Goal: Find specific page/section: Find specific page/section

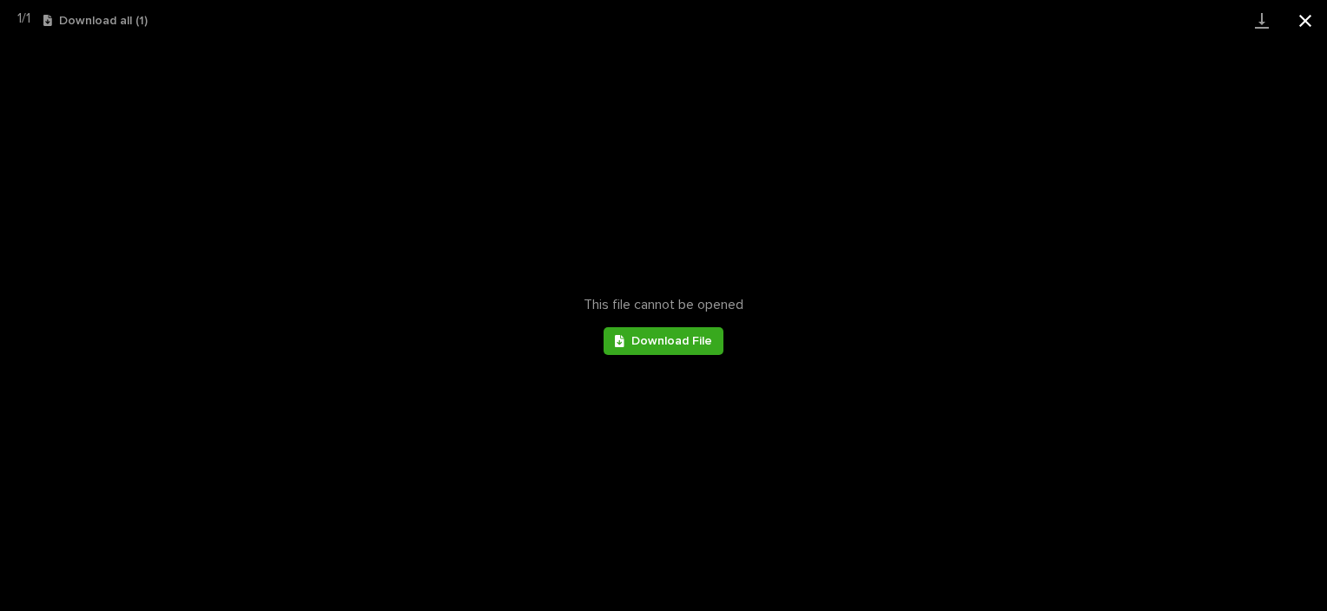
scroll to position [782, 0]
click at [1312, 25] on button "Close gallery" at bounding box center [1305, 20] width 43 height 41
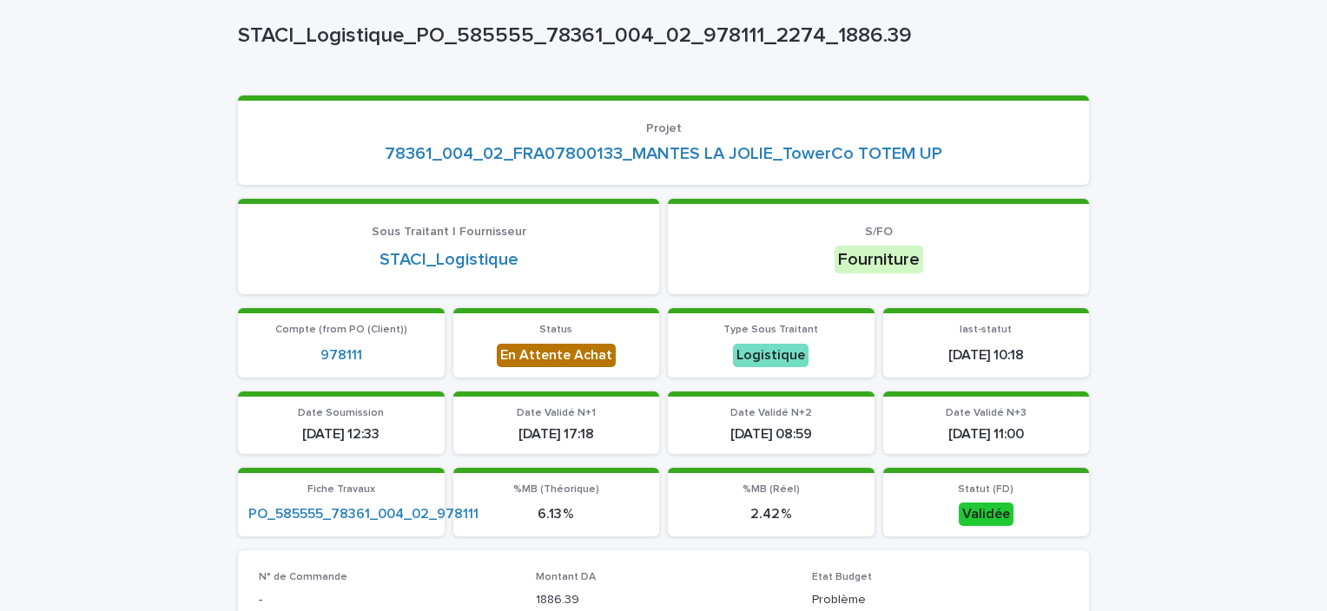
scroll to position [0, 0]
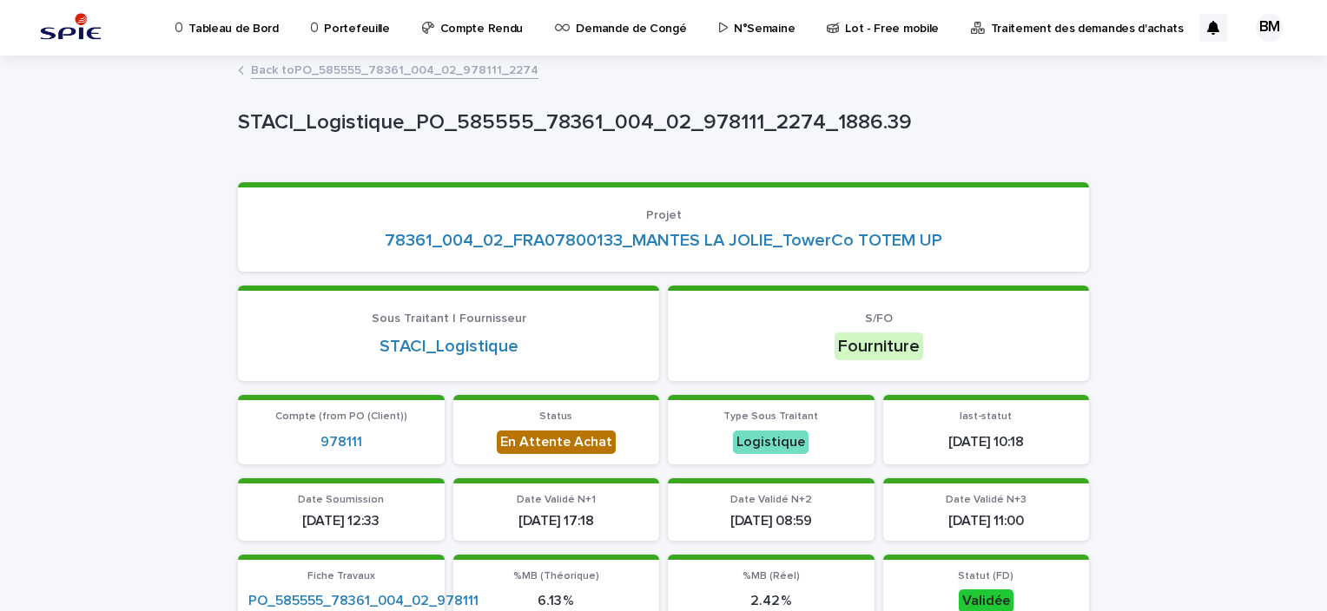
click at [361, 21] on p "Portefeuille" at bounding box center [356, 18] width 65 height 36
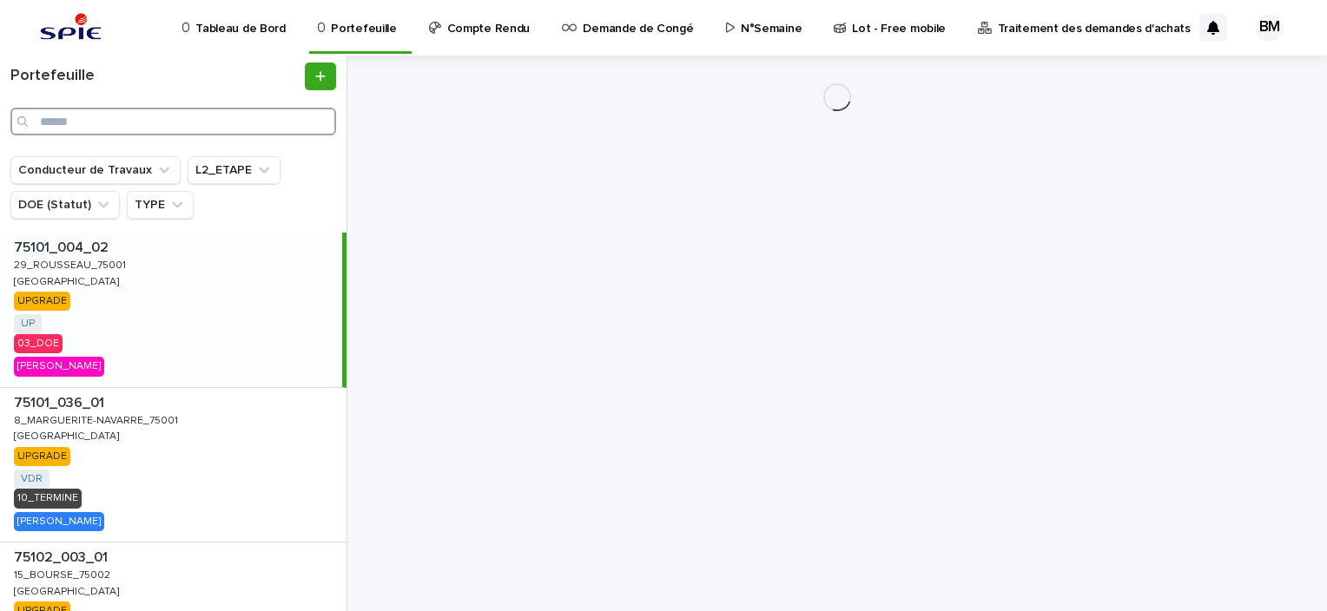
click at [175, 118] on input "Search" at bounding box center [173, 122] width 326 height 28
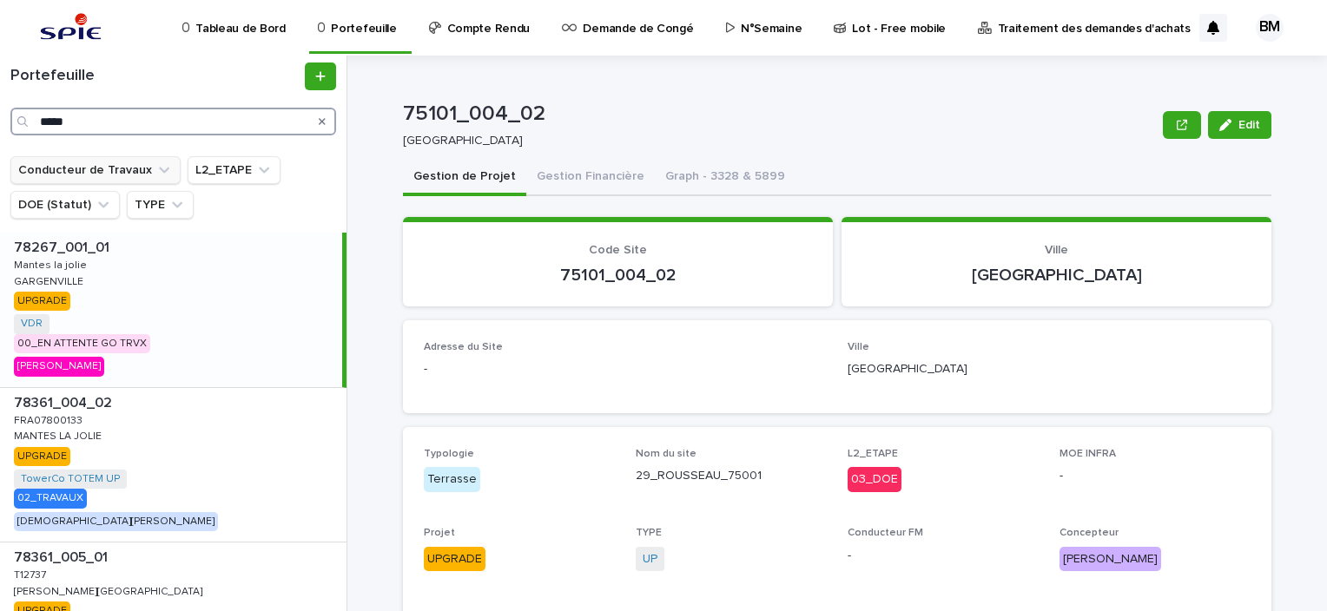
type input "*****"
click at [123, 171] on button "Conducteur de Travaux" at bounding box center [95, 170] width 170 height 28
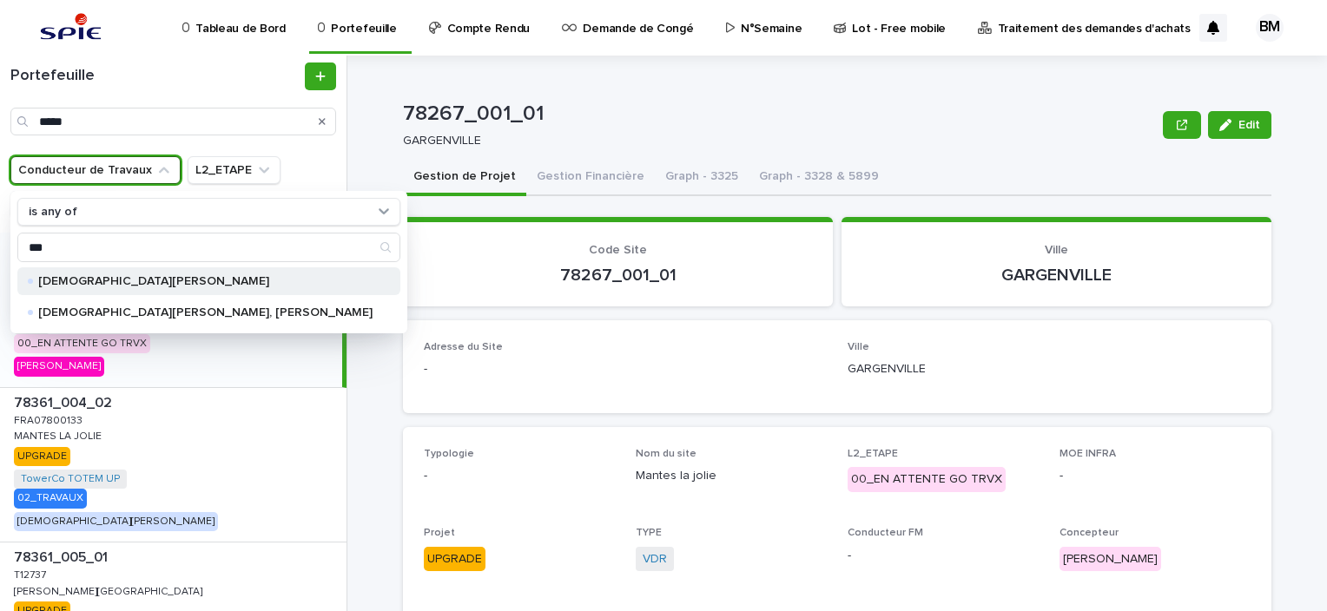
type input "***"
click at [146, 281] on p "[DEMOGRAPHIC_DATA][PERSON_NAME]" at bounding box center [205, 281] width 334 height 12
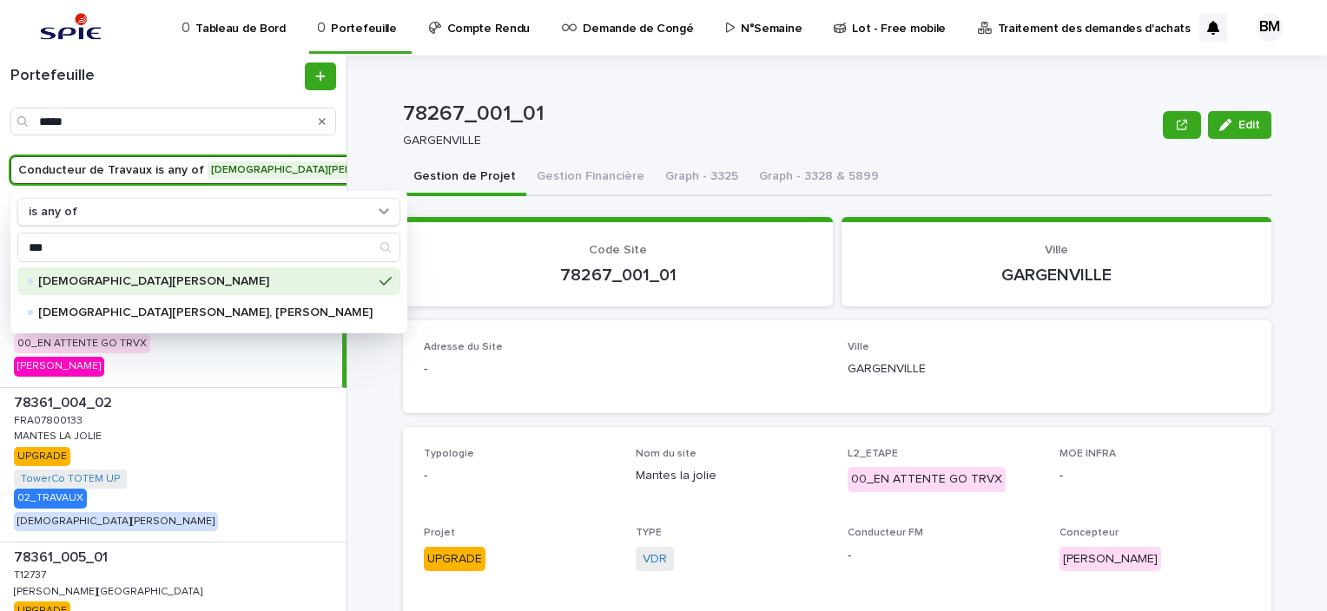
click at [382, 320] on div "78267_001_01 Edit 78267_001_01 GARGENVILLE Edit Sorry, there was an error savin…" at bounding box center [847, 334] width 959 height 556
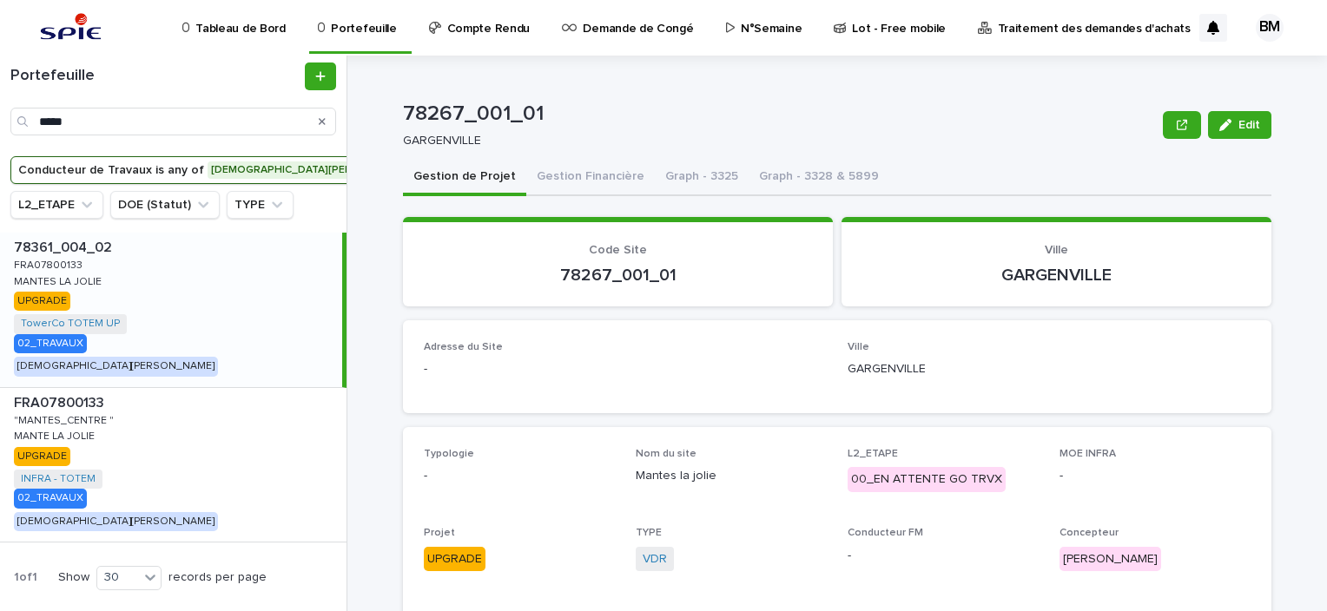
scroll to position [30, 0]
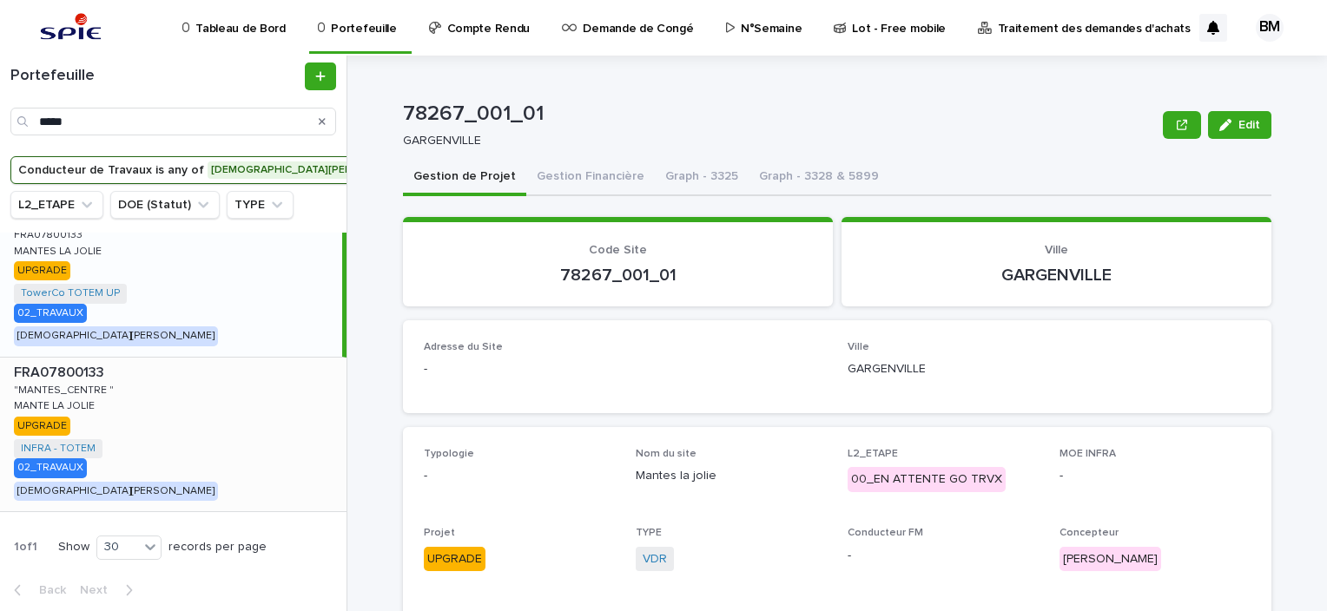
click at [224, 406] on div "FRA07800133 FRA07800133 "MANTES_CENTRE " "MANTES_CENTRE " MANTE LA JOLIE MANTE …" at bounding box center [173, 435] width 347 height 155
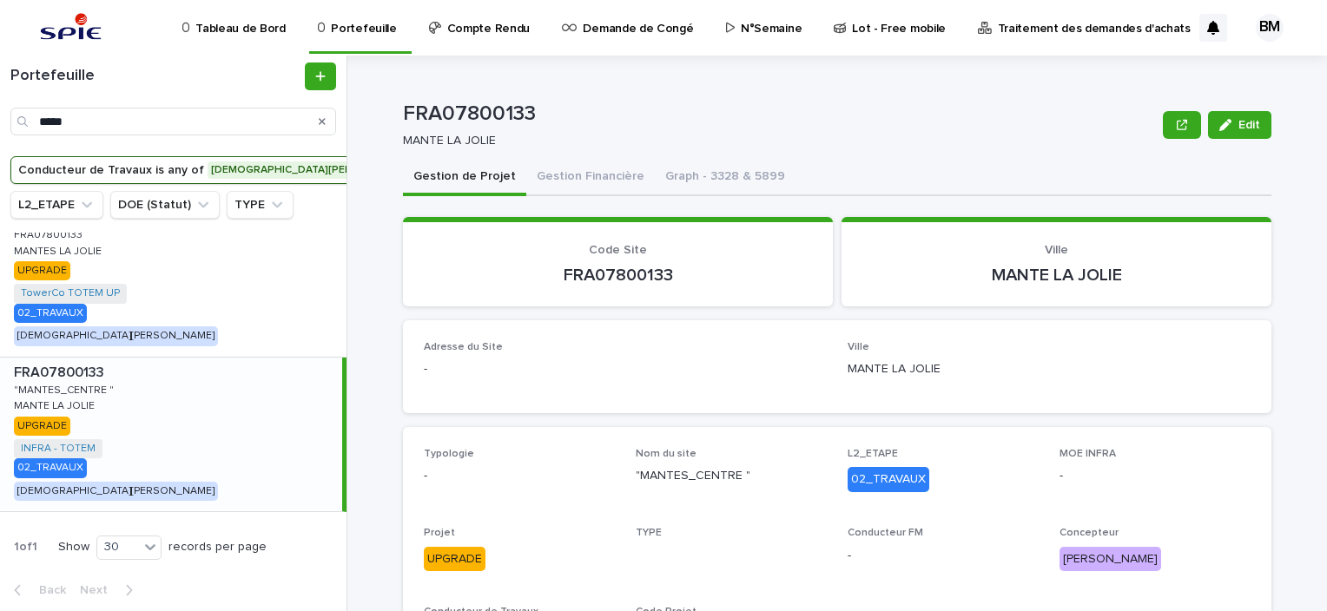
click at [590, 184] on button "Gestion Financière" at bounding box center [590, 178] width 129 height 36
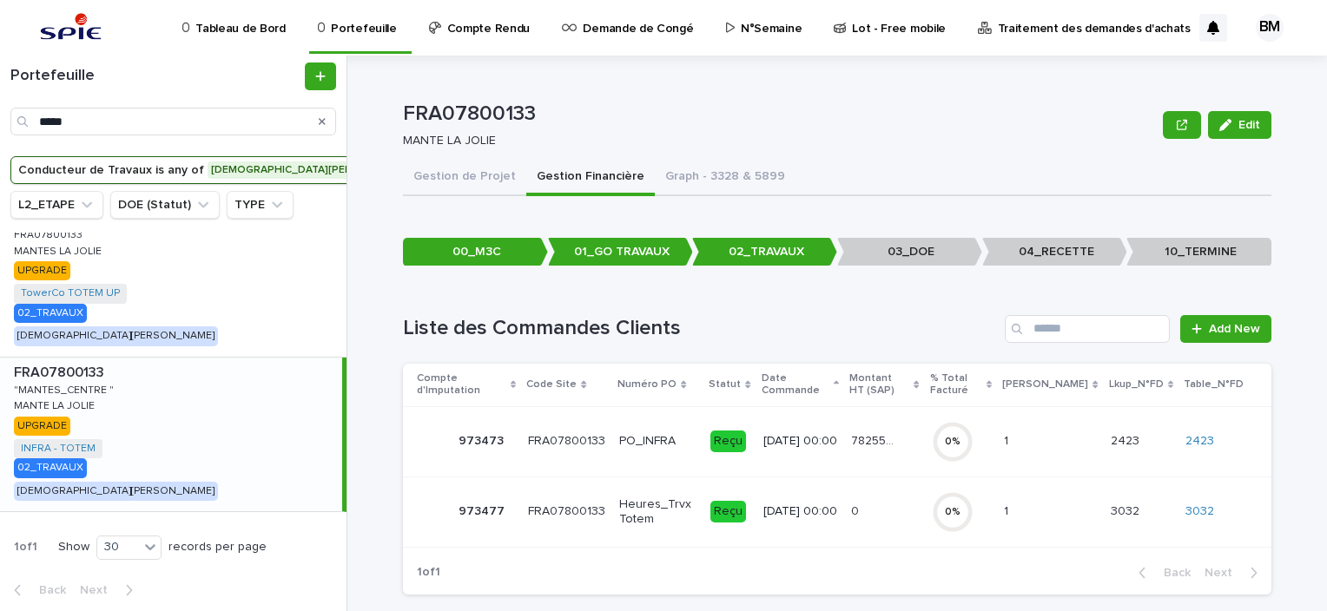
click at [917, 443] on div "78255.97 78255.97" at bounding box center [884, 441] width 66 height 29
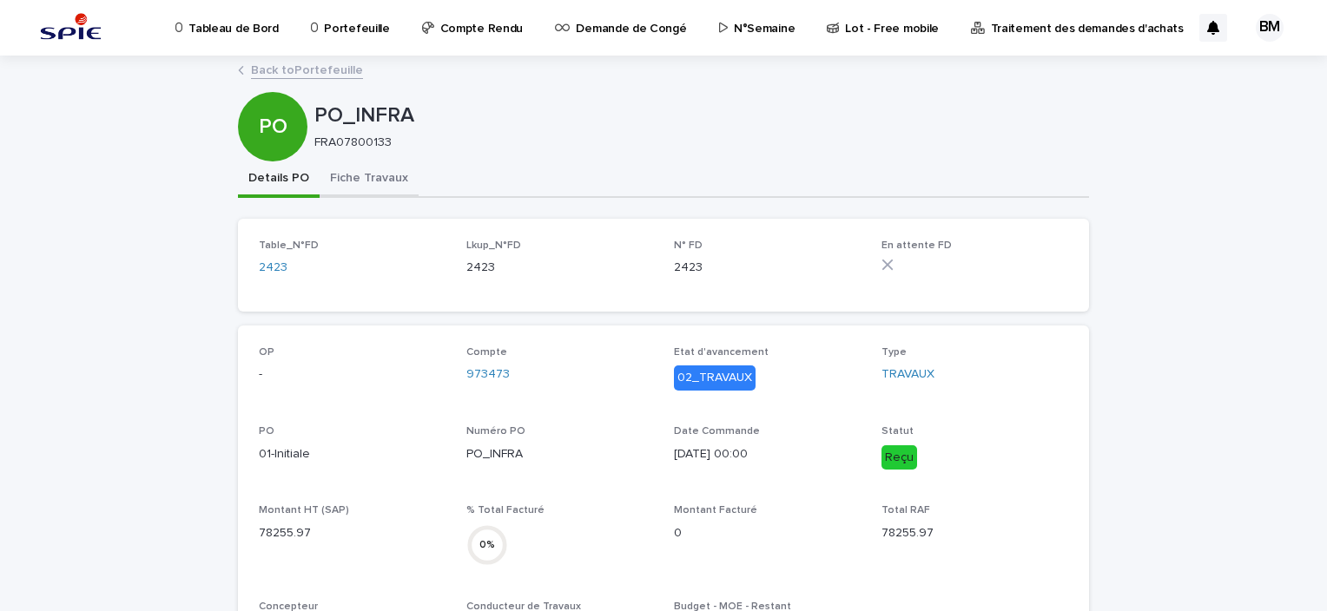
click at [367, 174] on button "Fiche Travaux" at bounding box center [369, 180] width 99 height 36
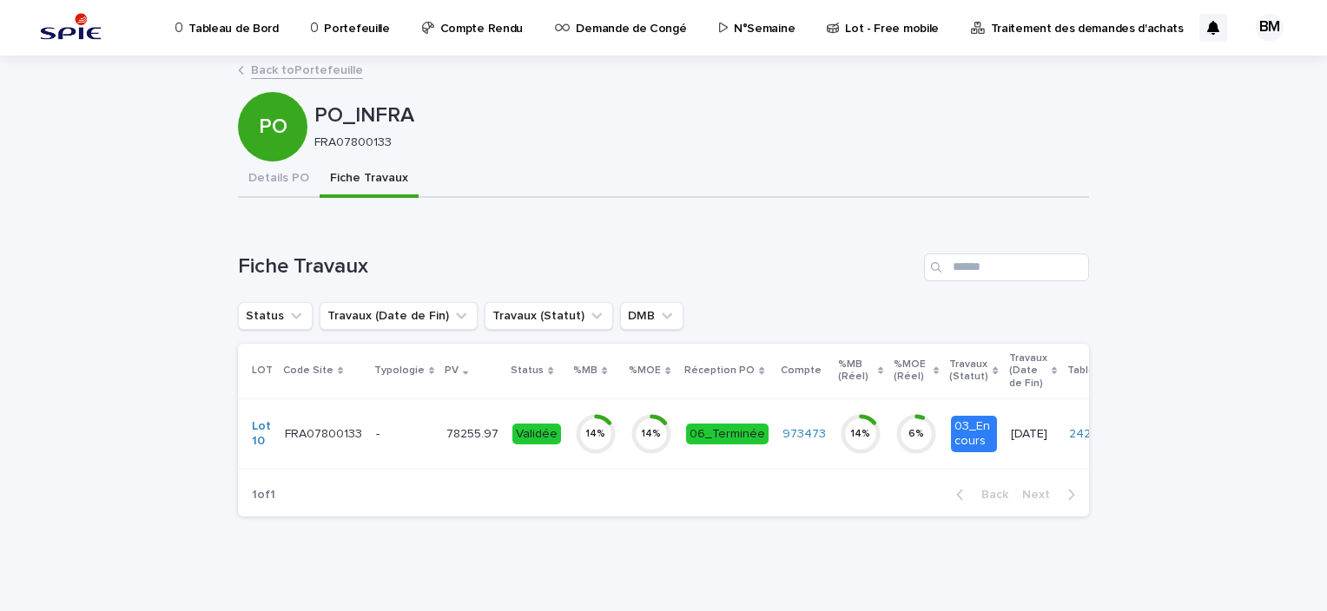
scroll to position [17, 0]
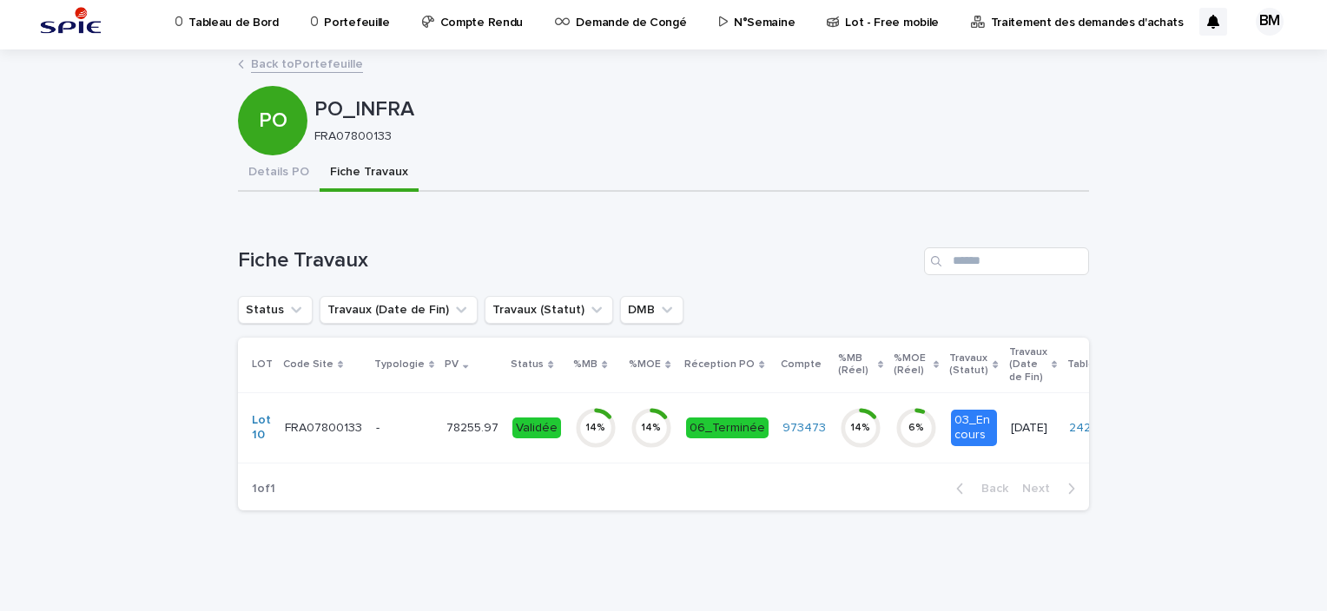
click at [400, 421] on p "-" at bounding box center [404, 428] width 56 height 15
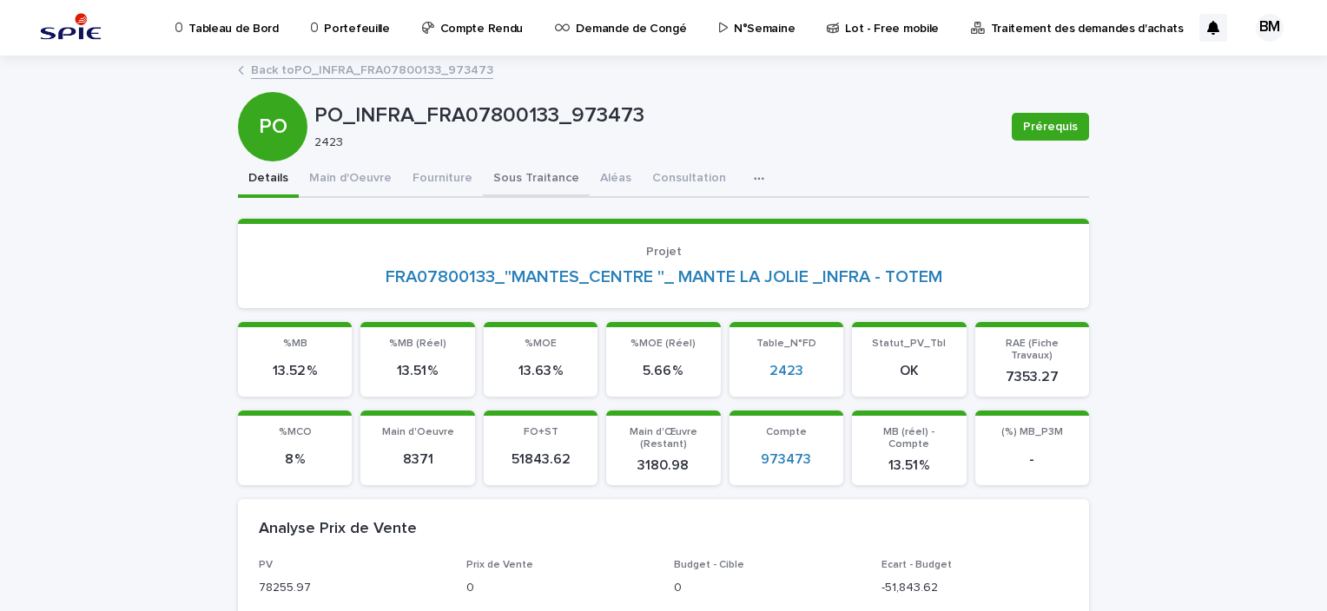
drag, startPoint x: 506, startPoint y: 187, endPoint x: 525, endPoint y: 177, distance: 21.4
click at [506, 187] on button "Sous Traitance" at bounding box center [536, 180] width 107 height 36
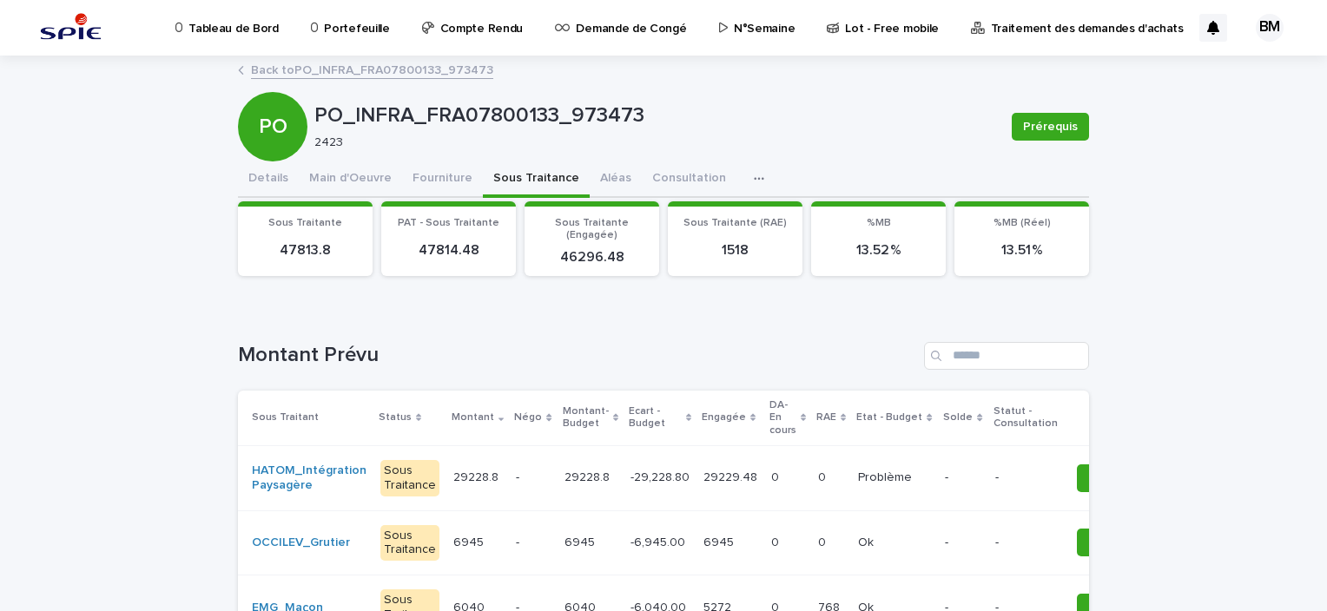
scroll to position [174, 0]
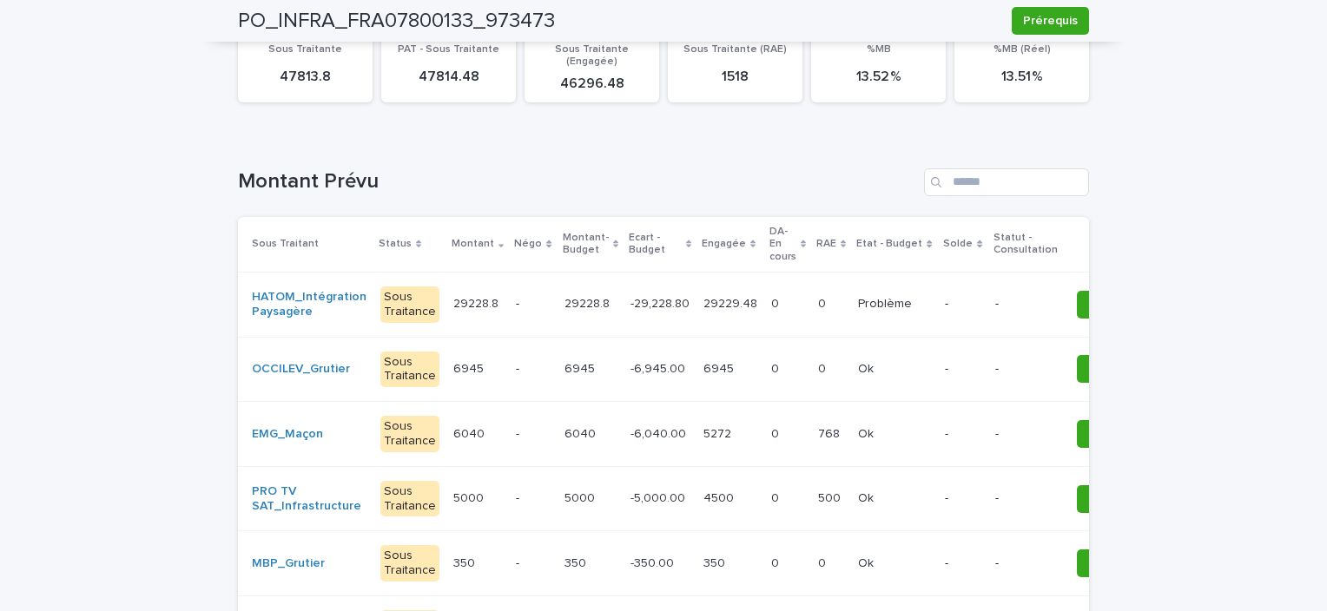
click at [900, 302] on p at bounding box center [894, 304] width 73 height 15
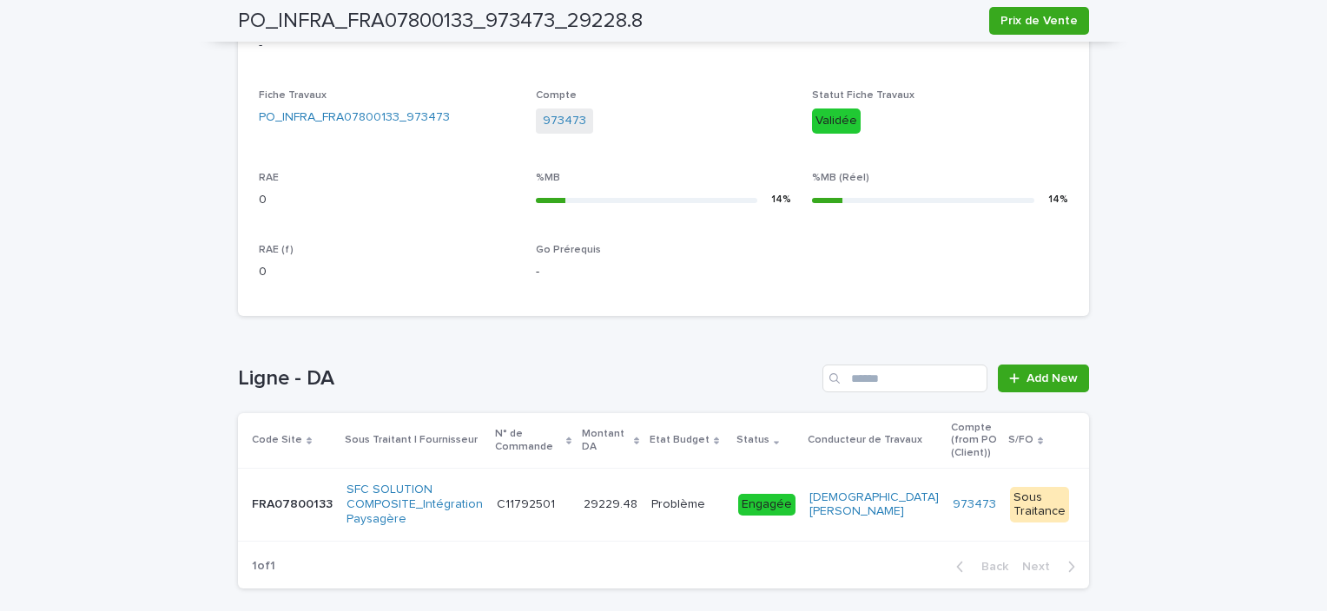
scroll to position [698, 0]
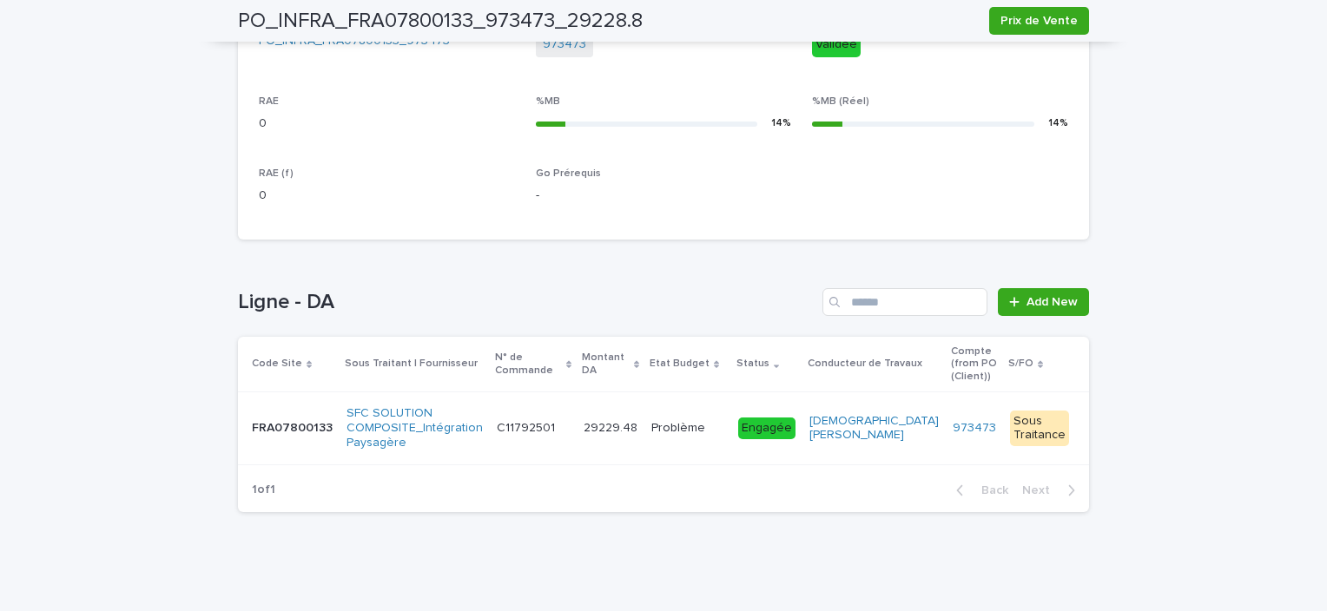
click at [691, 438] on div "Problème Problème" at bounding box center [687, 428] width 73 height 29
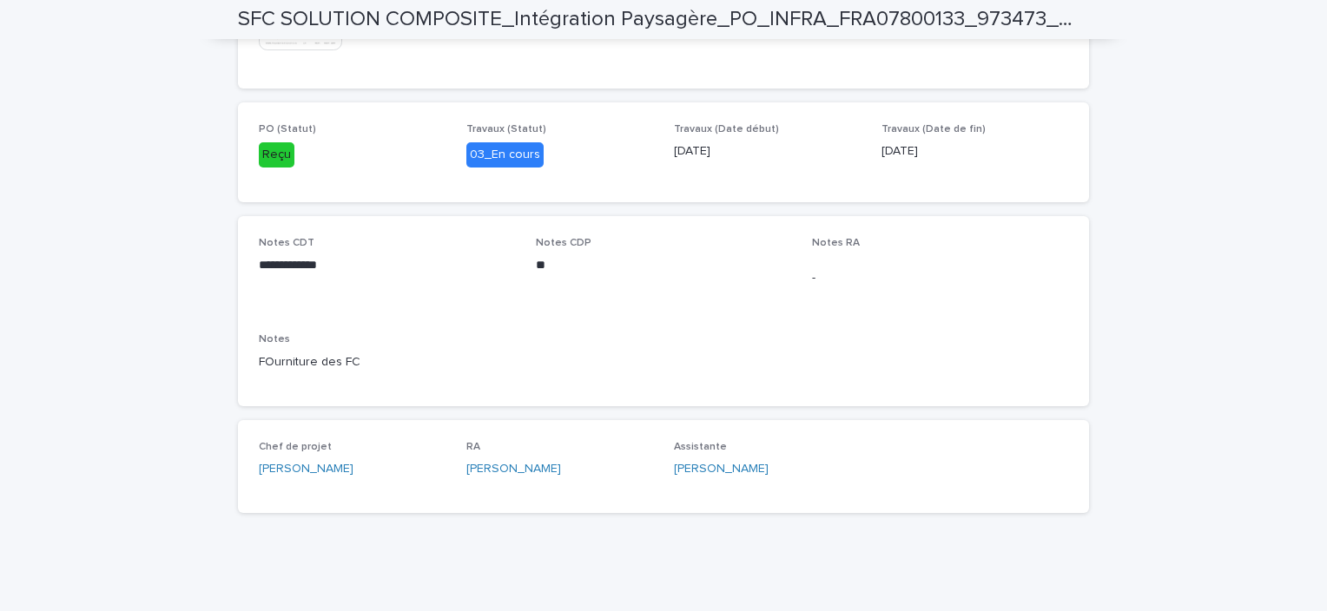
scroll to position [806, 0]
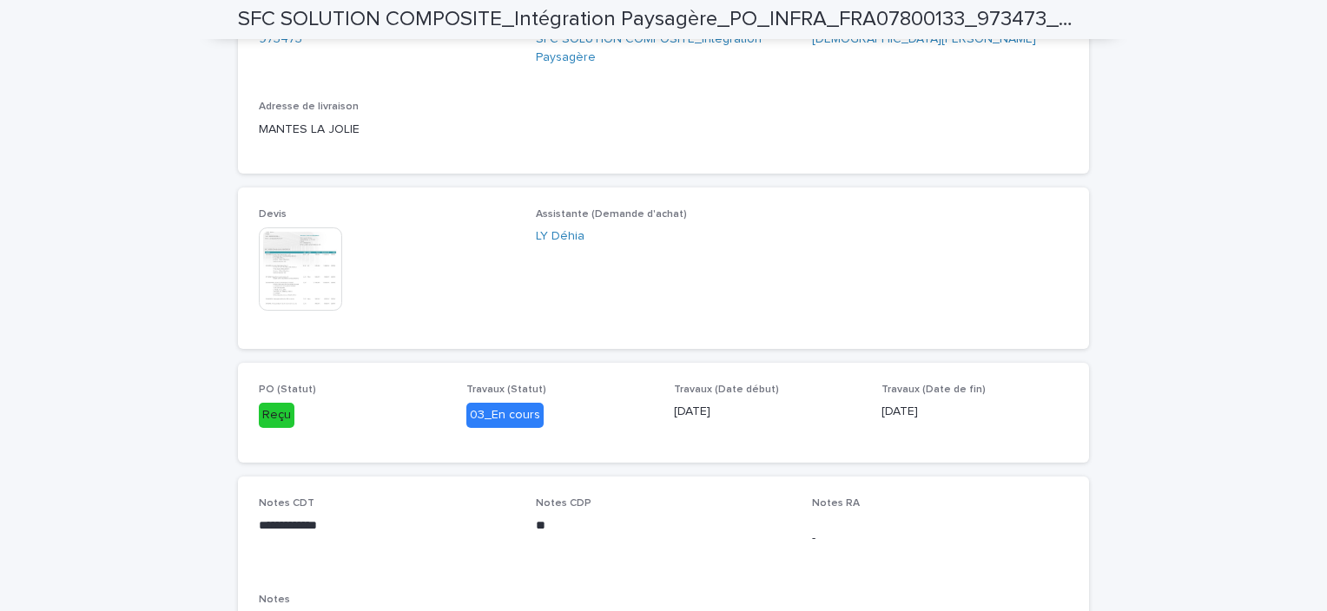
click at [294, 247] on img at bounding box center [300, 269] width 83 height 83
